Goal: Information Seeking & Learning: Learn about a topic

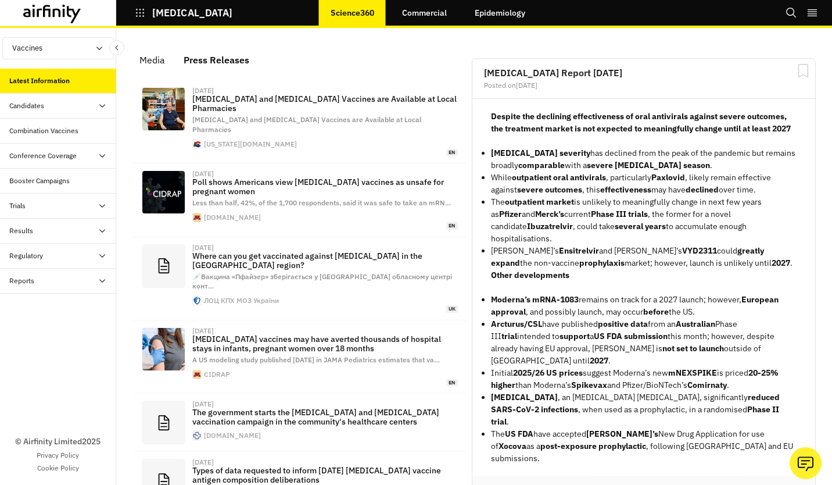
scroll to position [751, 339]
